Goal: Transaction & Acquisition: Purchase product/service

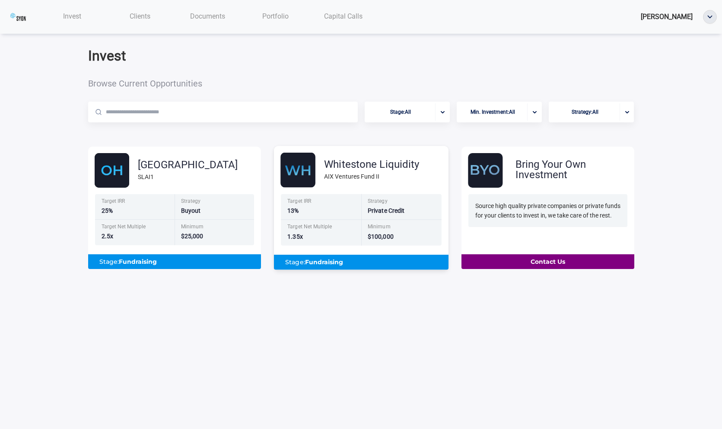
click at [359, 197] on div "Target IRR 13%" at bounding box center [321, 207] width 80 height 26
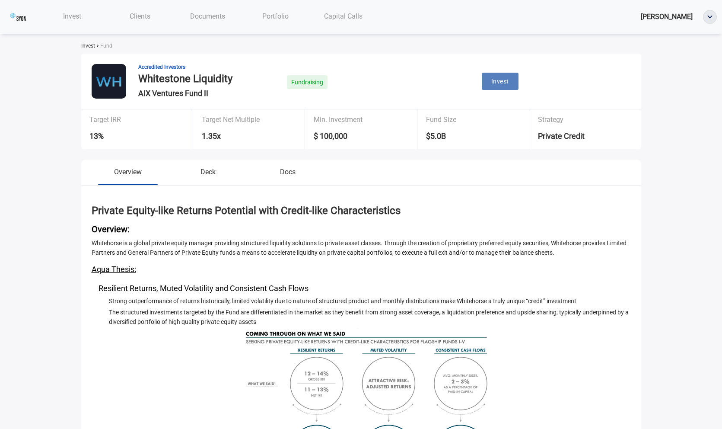
click at [516, 83] on button "Invest" at bounding box center [500, 82] width 37 height 18
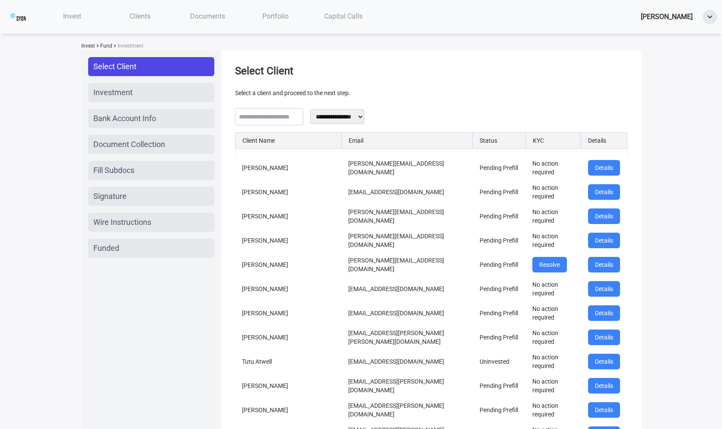
click at [454, 72] on h1 "Select Client" at bounding box center [431, 71] width 392 height 14
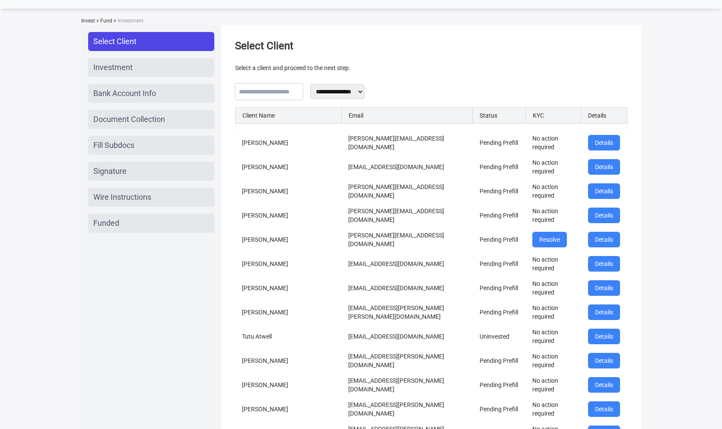
scroll to position [39, 0]
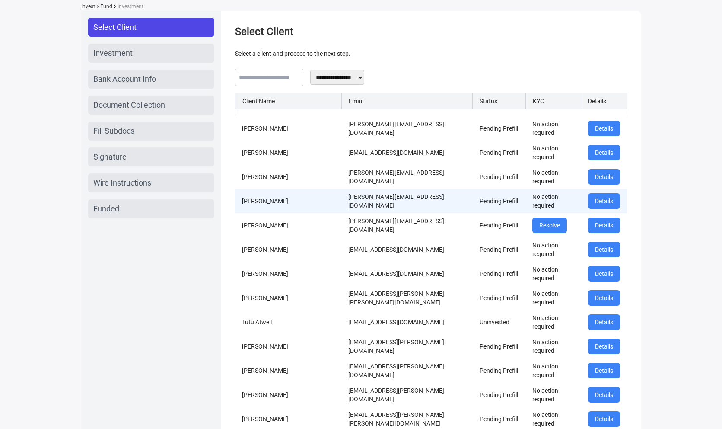
click at [441, 211] on td "[PERSON_NAME][EMAIL_ADDRESS][DOMAIN_NAME]" at bounding box center [406, 201] width 131 height 24
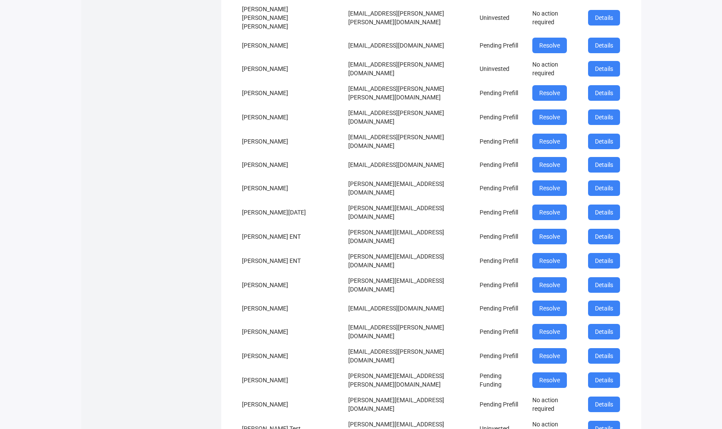
scroll to position [1833, 0]
